Goal: Task Accomplishment & Management: Manage account settings

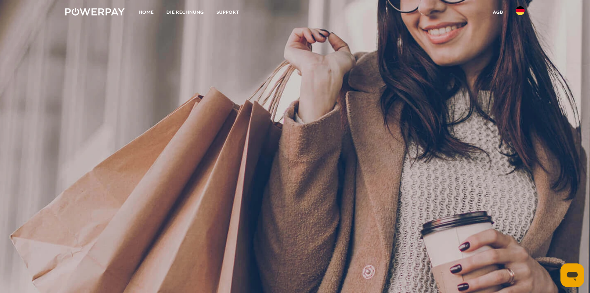
click at [522, 9] on img at bounding box center [520, 10] width 9 height 9
click at [520, 38] on img at bounding box center [520, 34] width 9 height 9
click at [520, 34] on img at bounding box center [520, 34] width 9 height 9
click at [521, 32] on img at bounding box center [520, 34] width 9 height 9
click at [188, 14] on link "LA FACTURE" at bounding box center [181, 12] width 42 height 13
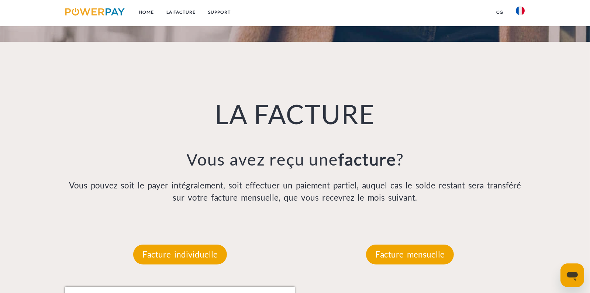
scroll to position [528, 0]
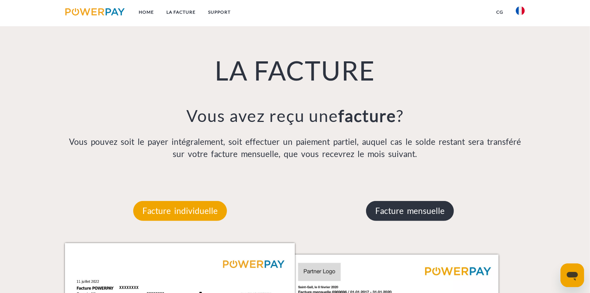
click at [430, 219] on p "Facture mensuelle" at bounding box center [410, 211] width 88 height 20
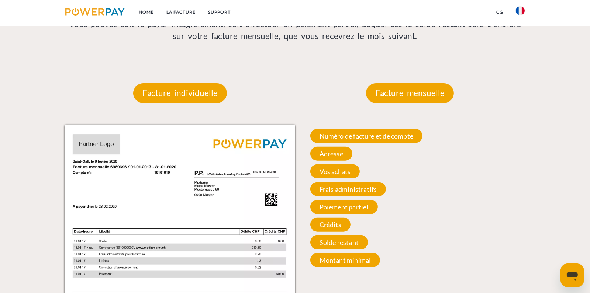
scroll to position [639, 0]
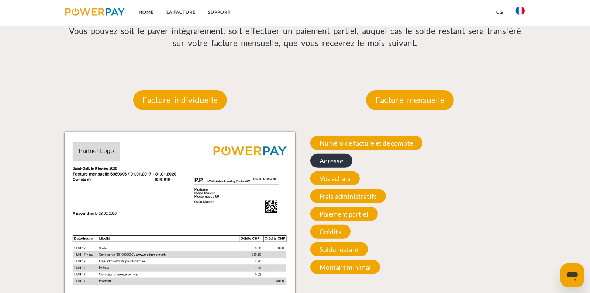
click at [336, 163] on span "Adresse" at bounding box center [331, 161] width 42 height 14
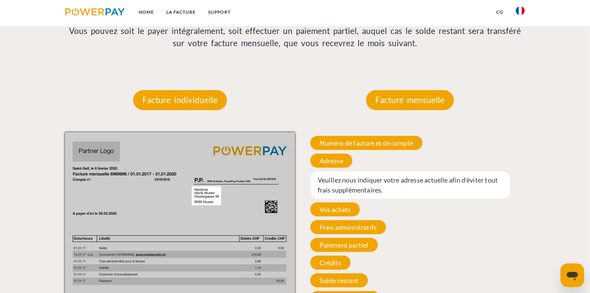
click at [392, 186] on span "Veuillez nous indiquer votre adresse actuelle afin d'éviter tout frais suppléme…" at bounding box center [410, 184] width 200 height 27
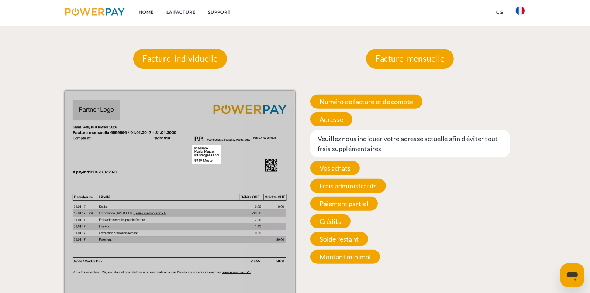
scroll to position [713, 0]
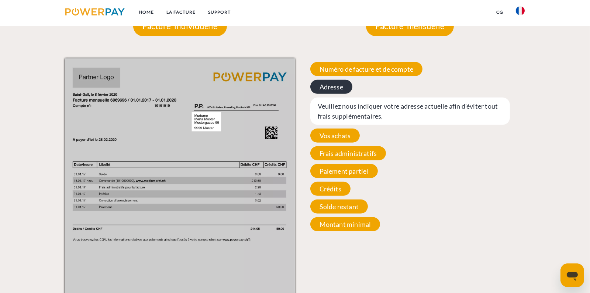
click at [333, 89] on span "Adresse" at bounding box center [331, 87] width 42 height 14
click at [203, 118] on img at bounding box center [180, 221] width 230 height 326
click at [205, 118] on img at bounding box center [180, 221] width 230 height 326
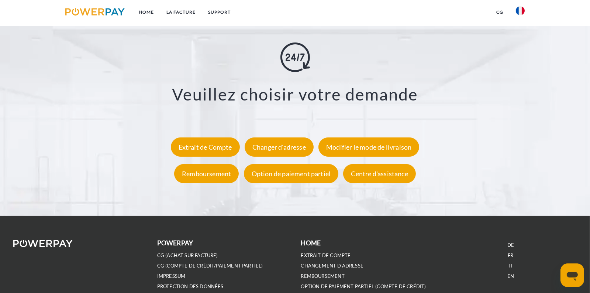
scroll to position [1377, 0]
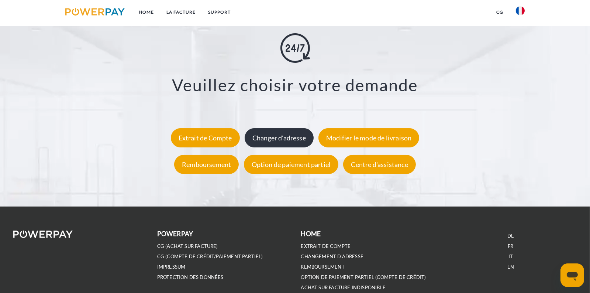
click at [278, 138] on div "Changer d'adresse" at bounding box center [279, 137] width 69 height 19
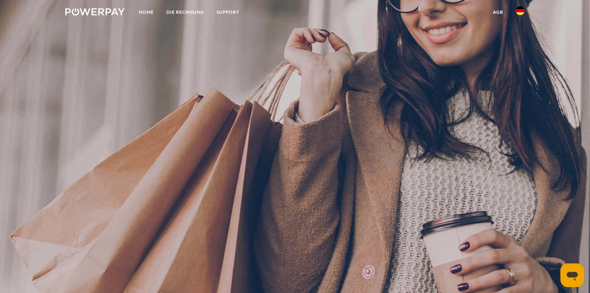
click at [522, 10] on img at bounding box center [520, 10] width 9 height 9
click at [519, 32] on img at bounding box center [520, 34] width 9 height 9
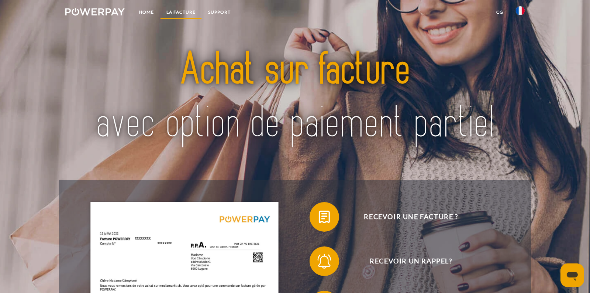
click at [182, 11] on link "LA FACTURE" at bounding box center [181, 12] width 42 height 13
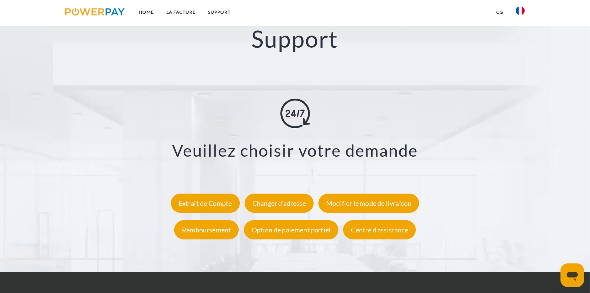
scroll to position [1340, 0]
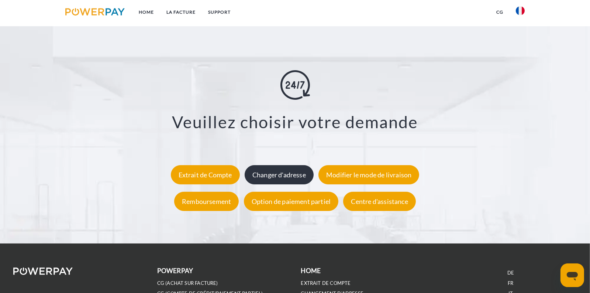
click at [283, 176] on div "Changer d'adresse" at bounding box center [279, 174] width 69 height 19
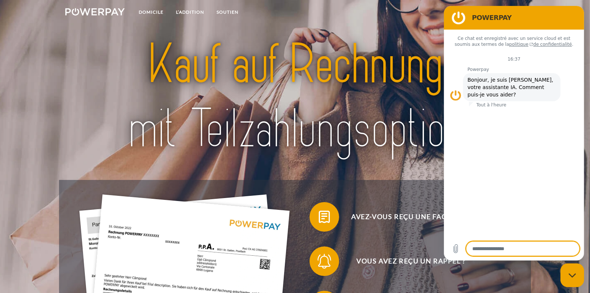
click at [573, 277] on div "Fermer la fenêtre de messagerie" at bounding box center [572, 275] width 22 height 22
type textarea "*"
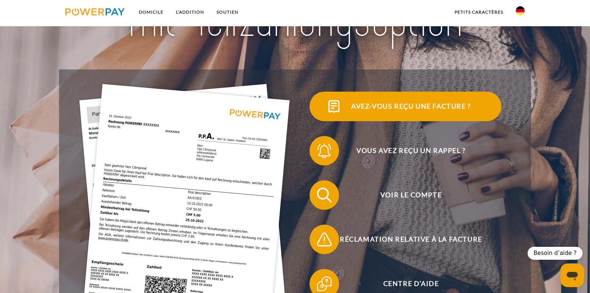
scroll to position [111, 0]
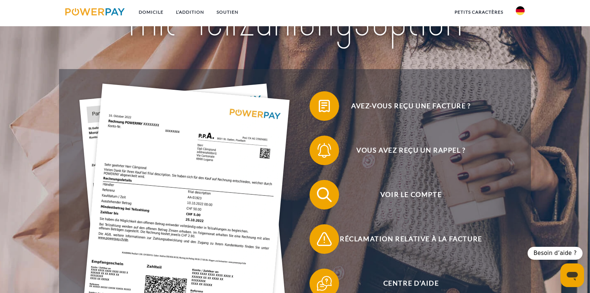
click at [520, 11] on img at bounding box center [520, 10] width 9 height 9
click at [522, 34] on img at bounding box center [520, 34] width 9 height 9
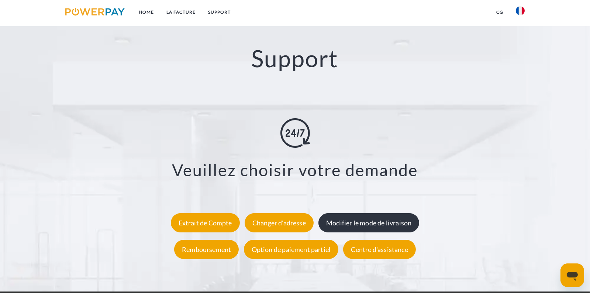
scroll to position [1329, 0]
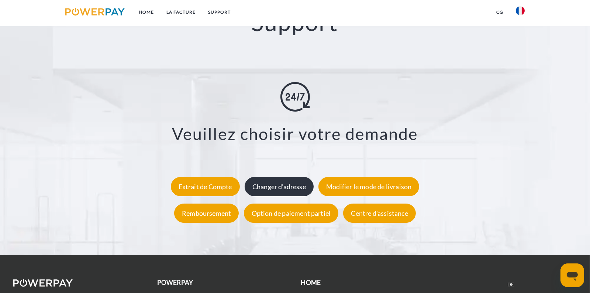
click at [276, 179] on div "Changer d'adresse" at bounding box center [279, 186] width 69 height 19
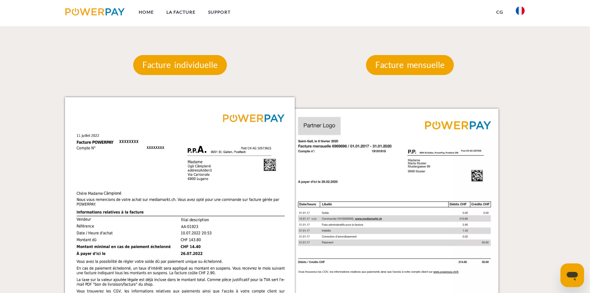
scroll to position [627, 0]
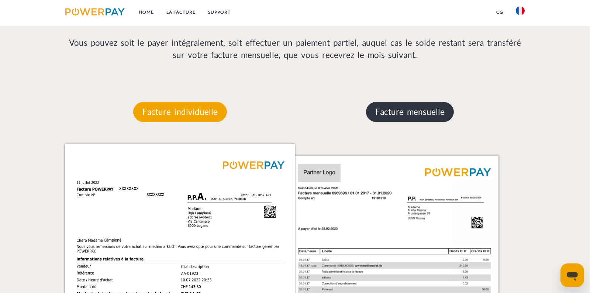
click at [394, 113] on p "Facture mensuelle" at bounding box center [410, 112] width 88 height 20
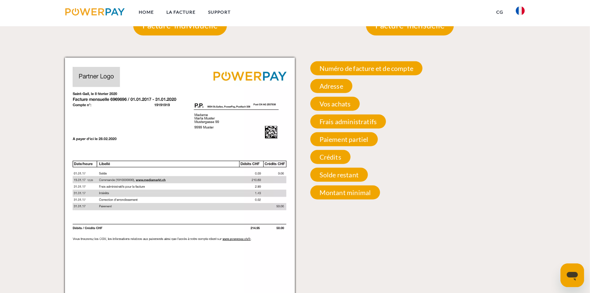
scroll to position [701, 0]
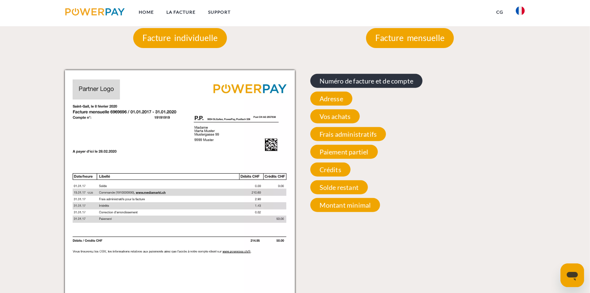
click at [355, 77] on span "Numéro de facture et de compte" at bounding box center [366, 81] width 112 height 14
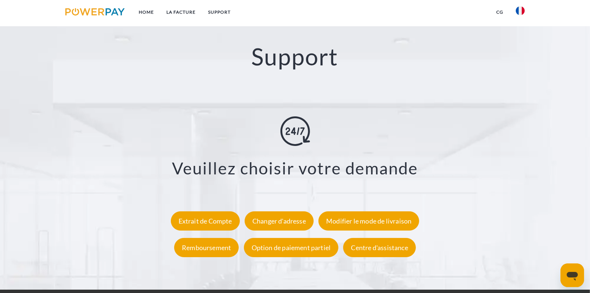
scroll to position [1365, 0]
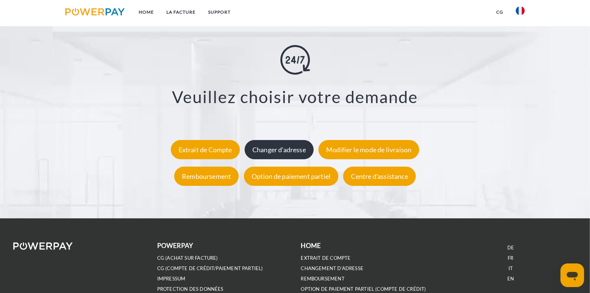
click at [276, 151] on div "Changer d'adresse" at bounding box center [279, 149] width 69 height 19
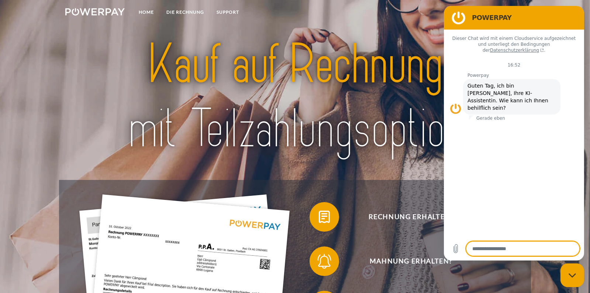
click at [425, 20] on nav "Home DIE RECHNUNG SUPPORT agb" at bounding box center [295, 13] width 590 height 26
click at [572, 279] on div "Messaging-Fenster schließen" at bounding box center [572, 275] width 22 height 22
type textarea "*"
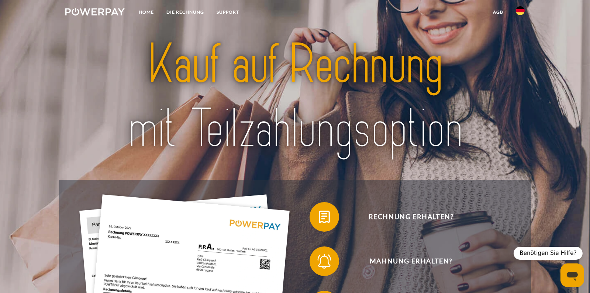
click at [517, 6] on img at bounding box center [520, 10] width 9 height 9
click at [516, 32] on link at bounding box center [520, 35] width 21 height 19
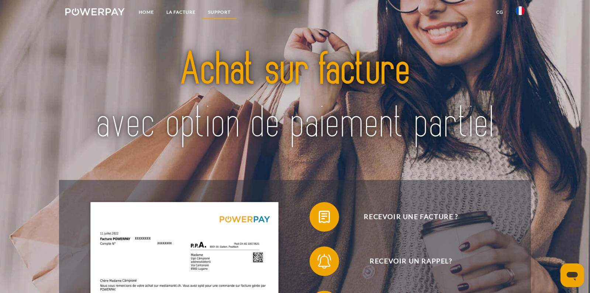
click at [225, 10] on link "Support" at bounding box center [219, 12] width 35 height 13
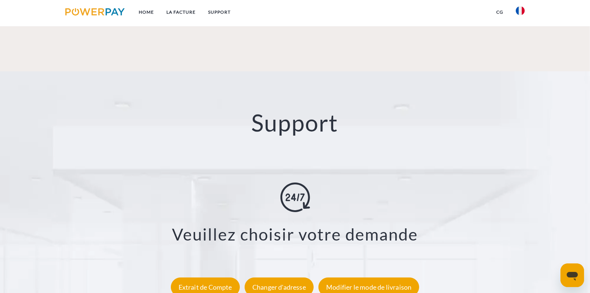
scroll to position [1302, 0]
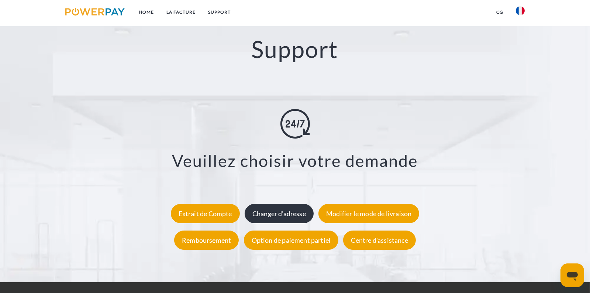
click at [304, 211] on div "Changer d'adresse" at bounding box center [279, 213] width 69 height 19
